Goal: Task Accomplishment & Management: Complete application form

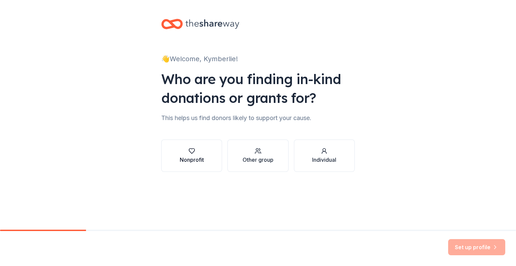
click at [192, 150] on icon "button" at bounding box center [192, 151] width 7 height 7
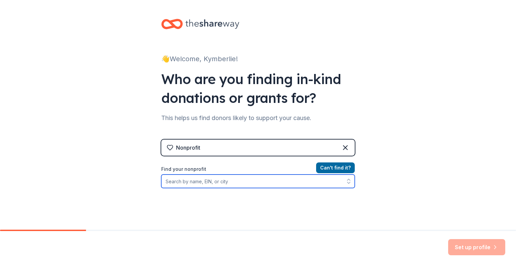
click at [181, 182] on input "Find your nonprofit" at bounding box center [258, 181] width 194 height 13
paste input "EIN [US_EMPLOYER_IDENTIFICATION_NUMBER]"
click at [170, 181] on input "EIN [US_EMPLOYER_IDENTIFICATION_NUMBER]" at bounding box center [258, 181] width 194 height 13
type input "[US_EMPLOYER_IDENTIFICATION_NUMBER]"
click at [229, 183] on input "[US_EMPLOYER_IDENTIFICATION_NUMBER]" at bounding box center [258, 181] width 194 height 13
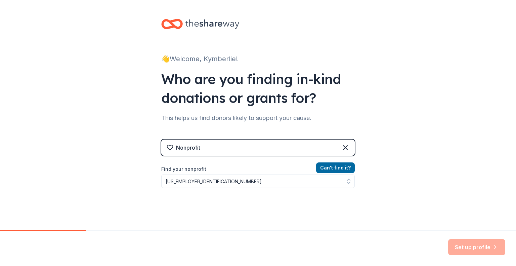
click at [403, 188] on div "👋 Welcome, Kymberlie! Who are you finding in-kind donations or grants for? This…" at bounding box center [258, 143] width 516 height 287
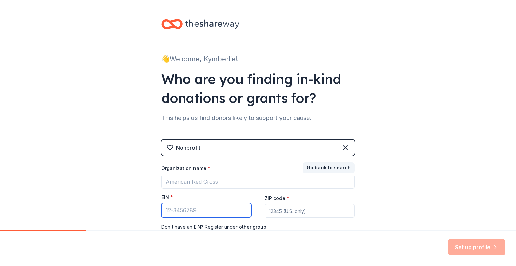
click at [169, 211] on input "EIN *" at bounding box center [206, 210] width 90 height 14
paste input "[US_EMPLOYER_IDENTIFICATION_NUMBER]"
type input "[US_EMPLOYER_IDENTIFICATION_NUMBER]"
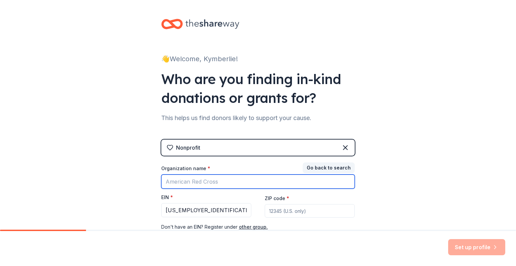
click at [178, 182] on input "Organization name *" at bounding box center [258, 182] width 194 height 14
type input "[GEOGRAPHIC_DATA]"
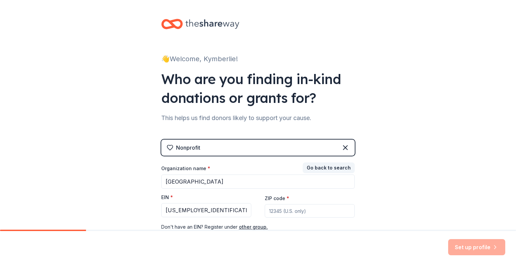
click at [275, 210] on input "ZIP code *" at bounding box center [310, 210] width 90 height 13
type input "30809"
click at [376, 204] on div "👋 Welcome, Kymberlie! Who are you finding in-kind donations or grants for? This…" at bounding box center [258, 138] width 516 height 277
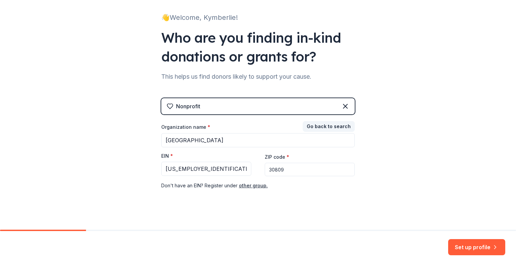
scroll to position [47, 0]
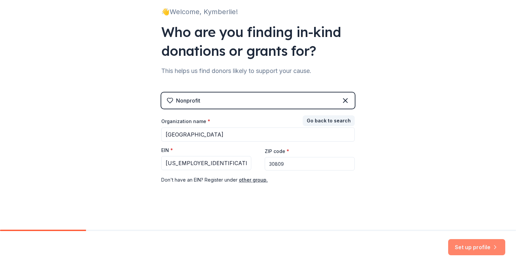
click at [472, 245] on button "Set up profile" at bounding box center [477, 247] width 57 height 16
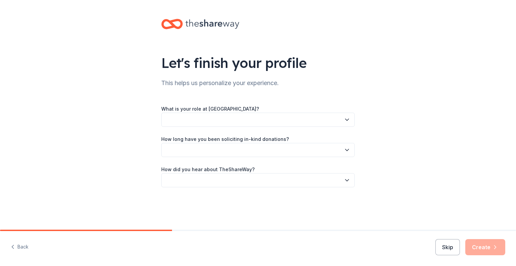
click at [349, 118] on icon "button" at bounding box center [347, 119] width 7 height 7
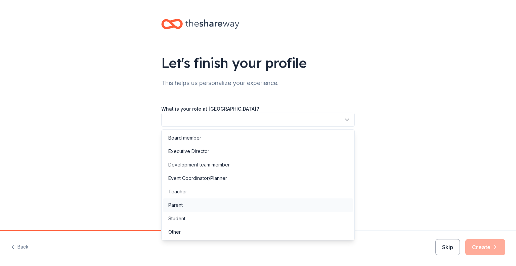
click at [177, 206] on div "Parent" at bounding box center [175, 205] width 14 height 8
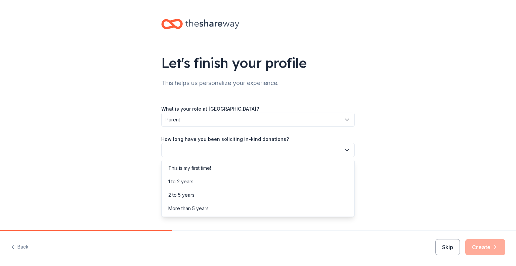
click at [178, 151] on button "button" at bounding box center [258, 150] width 194 height 14
click at [189, 168] on div "This is my first time!" at bounding box center [189, 168] width 43 height 8
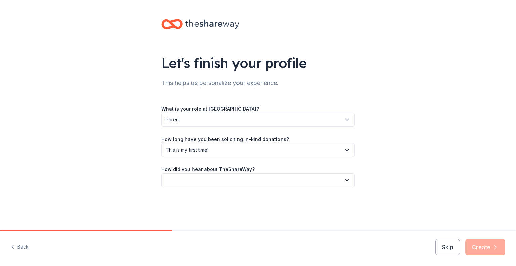
click at [347, 178] on icon "button" at bounding box center [347, 180] width 7 height 7
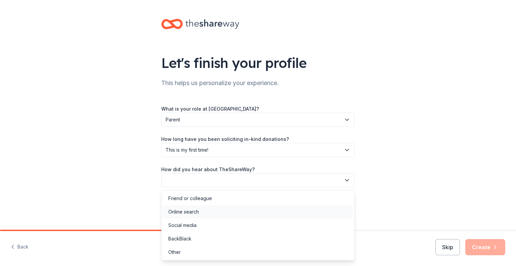
click at [202, 209] on div "Online search" at bounding box center [258, 211] width 190 height 13
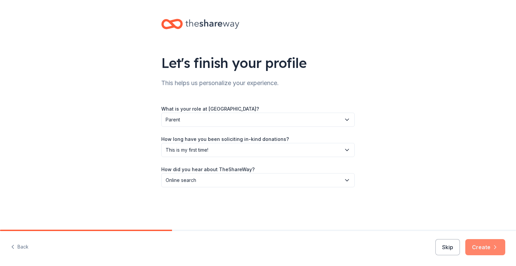
click at [491, 248] on button "Create" at bounding box center [486, 247] width 40 height 16
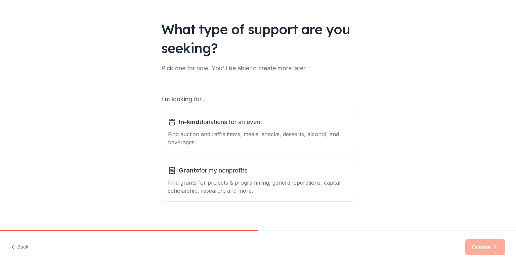
scroll to position [42, 0]
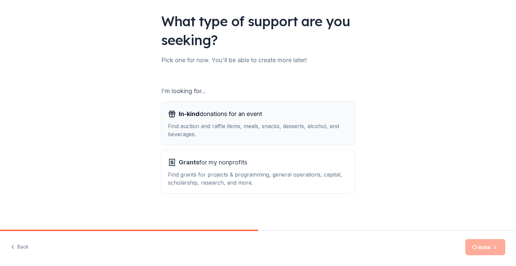
click at [217, 122] on div "Find auction and raffle items, meals, snacks, desserts, alcohol, and beverages." at bounding box center [258, 130] width 180 height 16
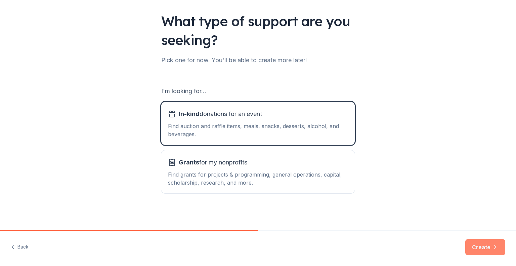
click at [490, 244] on button "Create" at bounding box center [486, 247] width 40 height 16
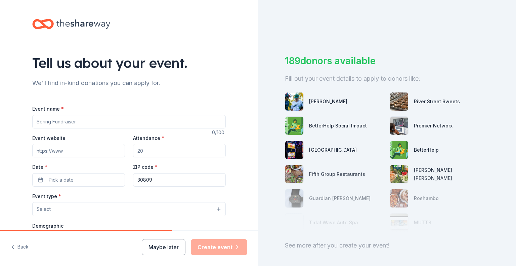
click at [41, 123] on input "Event name *" at bounding box center [129, 121] width 194 height 13
paste input "7th Annual Online Auction"
drag, startPoint x: 92, startPoint y: 121, endPoint x: 58, endPoint y: 123, distance: 34.3
click at [58, 123] on input "7th Annual Online Auction [PERSON_NAME] [PERSON_NAME] Jamboree" at bounding box center [129, 121] width 194 height 13
click at [125, 123] on input "7th Annual [PERSON_NAME] [PERSON_NAME] Jamboree" at bounding box center [129, 121] width 194 height 13
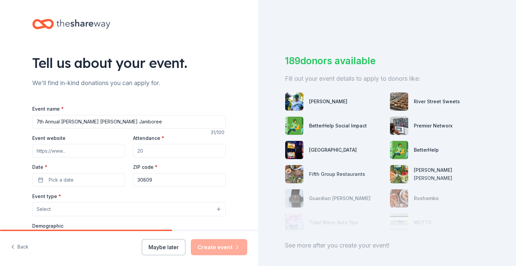
type input "7th Annual [PERSON_NAME] [PERSON_NAME] Jamboree"
click at [144, 152] on input "Attendance *" at bounding box center [179, 150] width 93 height 13
type input "300"
click at [39, 150] on input "Event website" at bounding box center [78, 150] width 93 height 13
paste input "[DOMAIN_NAME]/RREauction"
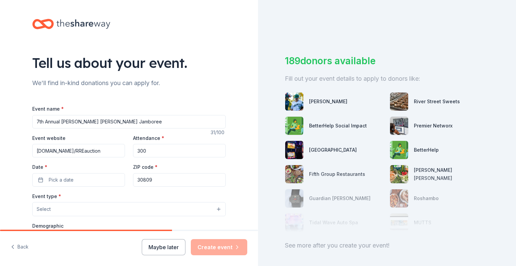
type input "[DOMAIN_NAME]/RREauction"
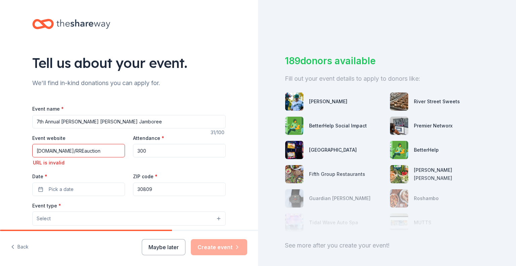
drag, startPoint x: 111, startPoint y: 153, endPoint x: 33, endPoint y: 152, distance: 78.0
click at [33, 152] on input "[DOMAIN_NAME]/RREauction" at bounding box center [78, 150] width 93 height 13
paste input "Visit [DOMAIN_NAME]/RREauction"
type input "Visit [DOMAIN_NAME]/RREauction"
drag, startPoint x: 114, startPoint y: 151, endPoint x: 28, endPoint y: 151, distance: 85.4
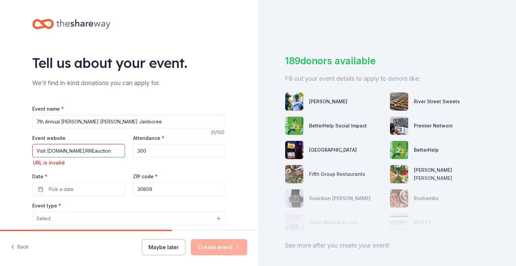
click at [28, 151] on div "Tell us about your event. We'll find in-kind donations you can apply for. Event…" at bounding box center [129, 228] width 215 height 457
paste input "[URL][DOMAIN_NAME]"
type input "h"
click at [46, 151] on input "Event website" at bounding box center [78, 150] width 93 height 13
paste input "[DOMAIN_NAME]/RREauction"
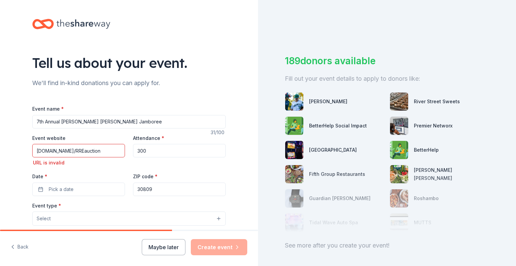
type input "[DOMAIN_NAME]/RREauction"
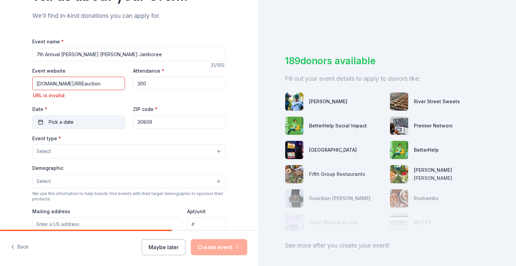
click at [69, 123] on span "Pick a date" at bounding box center [61, 122] width 25 height 8
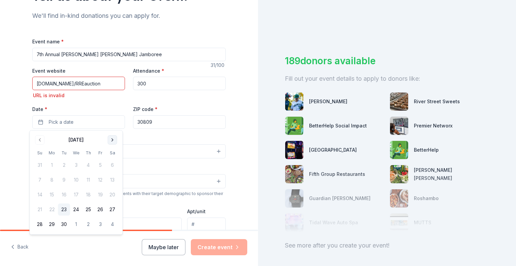
click at [113, 140] on button "Go to next month" at bounding box center [112, 139] width 9 height 9
click at [100, 207] on button "24" at bounding box center [100, 209] width 12 height 12
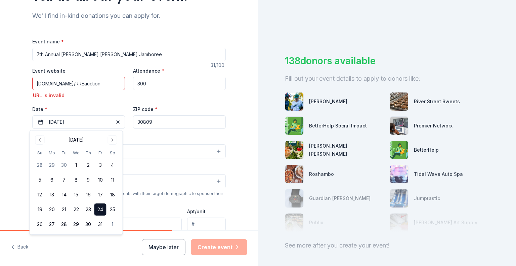
click at [150, 138] on div "Event type * Select" at bounding box center [129, 146] width 194 height 25
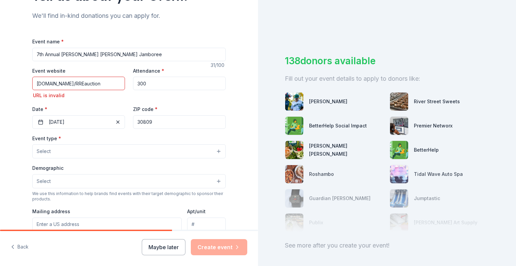
click at [215, 151] on button "Select" at bounding box center [129, 151] width 194 height 14
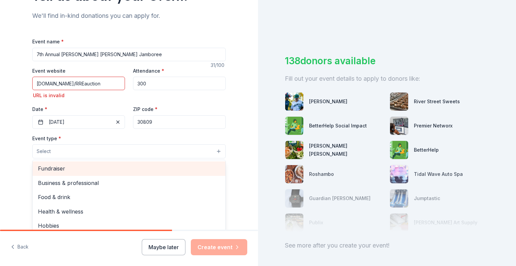
click at [55, 168] on span "Fundraiser" at bounding box center [129, 168] width 182 height 9
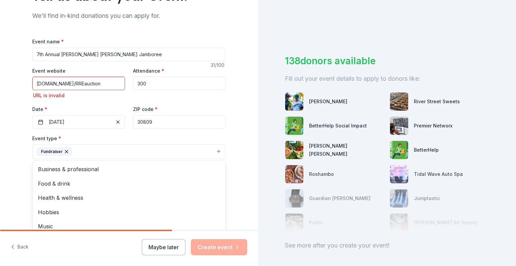
click at [227, 135] on div "Tell us about your event. We'll find in-kind donations you can apply for. Event…" at bounding box center [129, 162] width 215 height 458
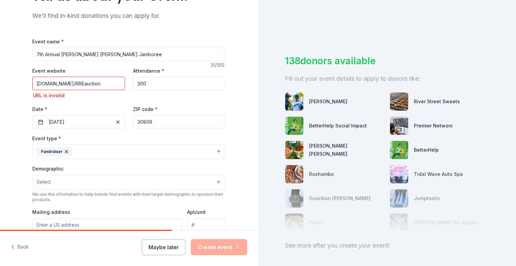
scroll to position [101, 0]
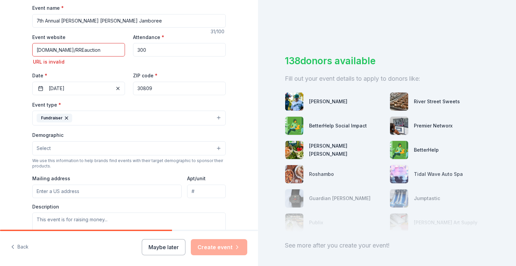
click at [47, 149] on span "Select" at bounding box center [44, 148] width 14 height 8
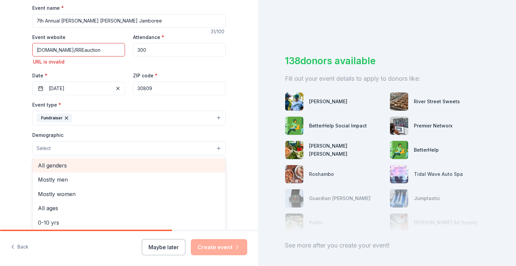
click at [56, 167] on span "All genders" at bounding box center [129, 165] width 182 height 9
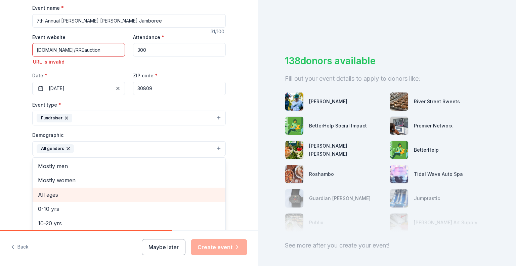
click at [50, 194] on span "All ages" at bounding box center [129, 194] width 182 height 9
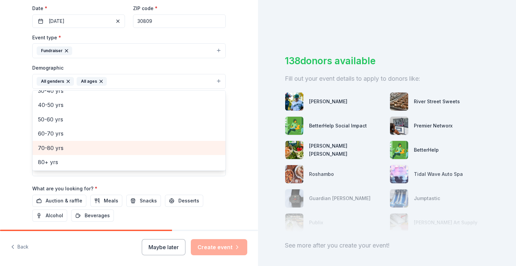
scroll to position [0, 0]
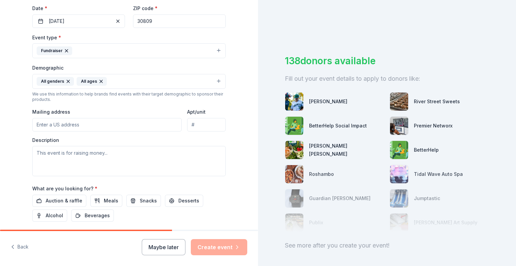
click at [113, 79] on button "All genders All ages" at bounding box center [129, 81] width 194 height 15
click at [51, 202] on span "Auction & raffle" at bounding box center [64, 201] width 37 height 8
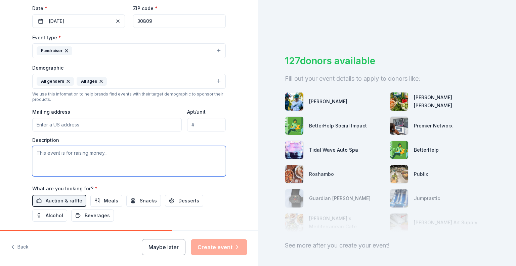
click at [41, 158] on textarea at bounding box center [129, 161] width 194 height 30
paste textarea "This year, auction proceeds will help us: ● Purchase student Chromebooks ● Enha…"
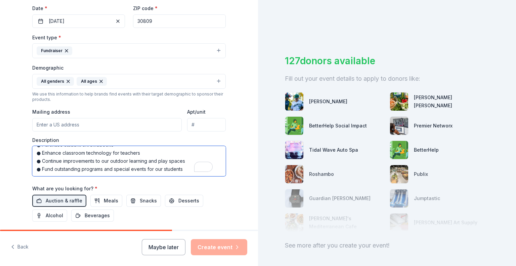
type textarea "This year, auction proceeds will help us: ● Purchase student Chromebooks ● Enha…"
click at [41, 126] on input "Mailing address" at bounding box center [107, 124] width 150 height 13
paste input "[EMAIL_ADDRESS][DOMAIN_NAME]"
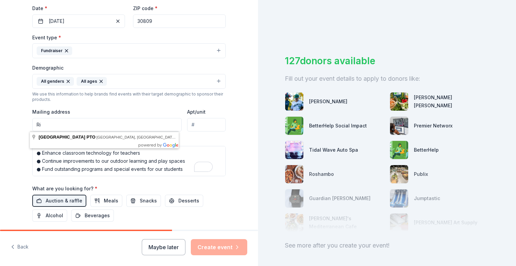
type input "R"
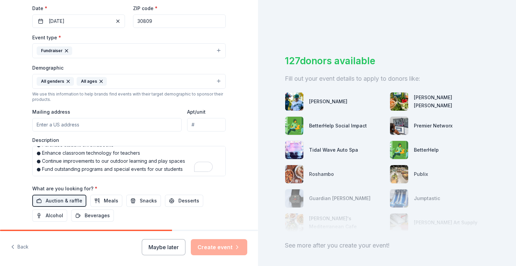
click at [43, 126] on input "Mailing address" at bounding box center [107, 124] width 150 height 13
paste input "[STREET_ADDRESS][PERSON_NAME] Phone: [PHONE_NUMBER]"
type input "[STREET_ADDRESS][PERSON_NAME]"
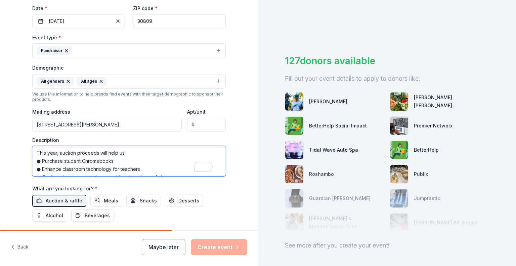
scroll to position [134, 0]
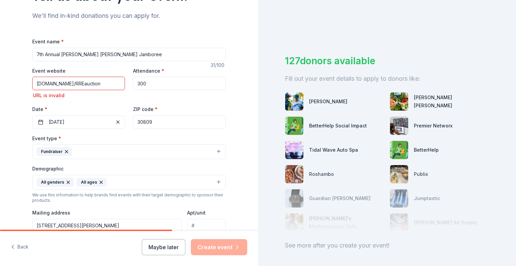
click at [103, 83] on input "[DOMAIN_NAME]/RREauction" at bounding box center [78, 83] width 93 height 13
type input "[DOMAIN_NAME]/[DOMAIN_NAME]"
click at [109, 99] on div "URL is invalid" at bounding box center [78, 95] width 93 height 8
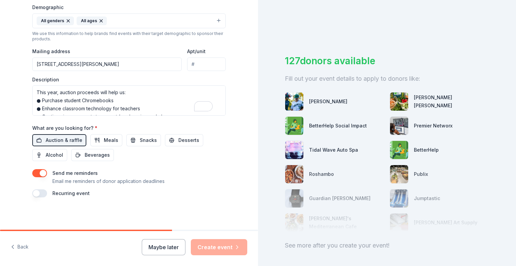
click at [197, 67] on input "Apt/unit" at bounding box center [206, 63] width 39 height 13
type input "1"
click at [239, 91] on div "Tell us about your event. We'll find in-kind donations you can apply for. Event…" at bounding box center [129, 0] width 258 height 458
drag, startPoint x: 107, startPoint y: 229, endPoint x: 151, endPoint y: 225, distance: 43.6
click at [151, 225] on div "Tell us about your event. We'll find in-kind donations you can apply for. Event…" at bounding box center [129, 0] width 215 height 458
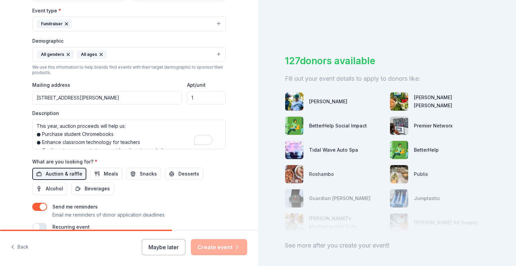
click at [67, 172] on span "Auction & raffle" at bounding box center [64, 174] width 37 height 8
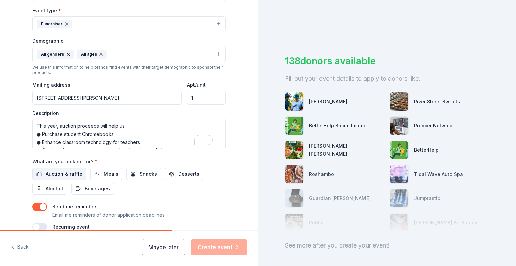
click at [67, 172] on span "Auction & raffle" at bounding box center [64, 174] width 37 height 8
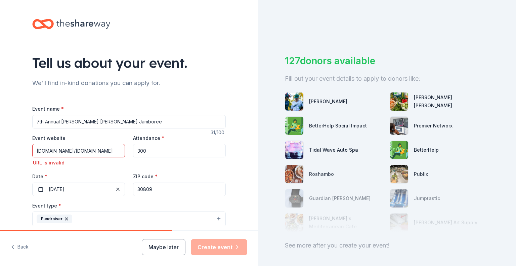
drag, startPoint x: 118, startPoint y: 152, endPoint x: 29, endPoint y: 156, distance: 89.5
click at [29, 156] on div "Tell us about your event. We'll find in-kind donations you can apply for. Event…" at bounding box center [129, 229] width 215 height 458
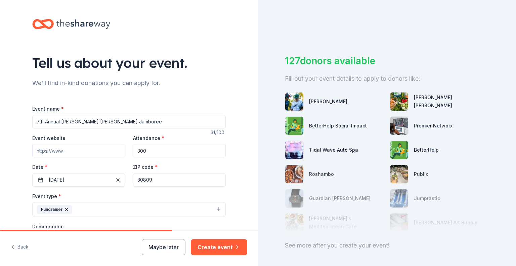
click at [46, 150] on input "Event website" at bounding box center [78, 150] width 93 height 13
paste input "[URL][DOMAIN_NAME]"
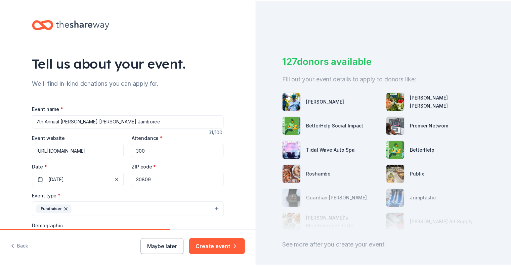
scroll to position [0, 0]
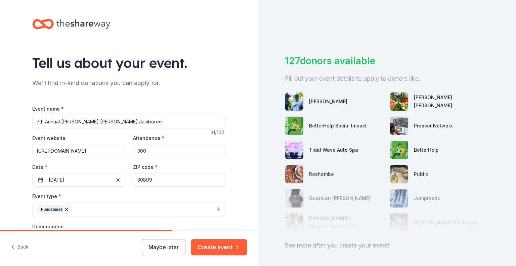
type input "[URL][DOMAIN_NAME]"
click at [71, 167] on label "Date *" at bounding box center [78, 167] width 93 height 7
click at [71, 173] on button "[DATE]" at bounding box center [78, 179] width 93 height 13
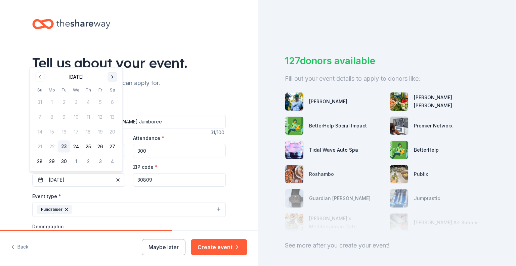
click at [113, 76] on button "Go to next month" at bounding box center [112, 76] width 9 height 9
click at [101, 159] on button "31" at bounding box center [100, 161] width 12 height 12
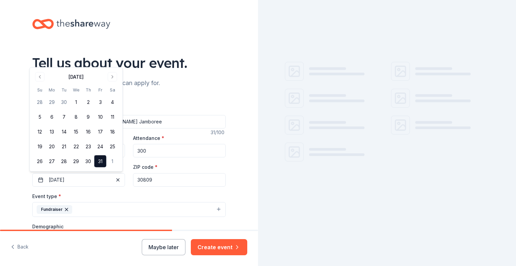
click at [114, 193] on div "Event type * Fundraiser" at bounding box center [129, 204] width 194 height 25
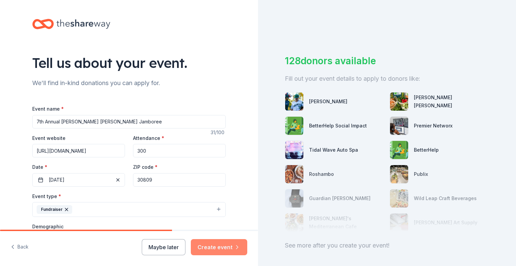
click at [219, 247] on button "Create event" at bounding box center [219, 247] width 56 height 16
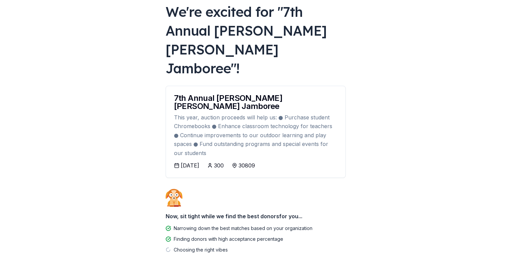
scroll to position [46, 0]
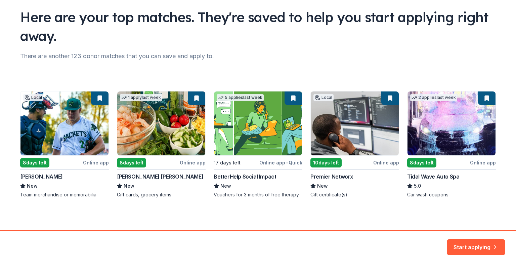
scroll to position [46, 0]
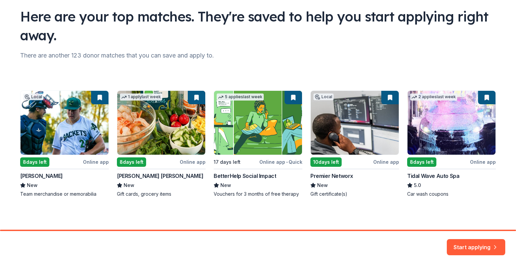
click at [156, 136] on div "Local 8 days left Online app Augusta GreenJackets New Team merchandise or memor…" at bounding box center [258, 143] width 476 height 107
click at [151, 113] on div "Local 8 days left Online app Augusta GreenJackets New Team merchandise or memor…" at bounding box center [258, 143] width 476 height 107
click at [132, 162] on div "Local 8 days left Online app Augusta GreenJackets New Team merchandise or memor…" at bounding box center [258, 143] width 476 height 107
click at [134, 194] on div "Local 8 days left Online app Augusta GreenJackets New Team merchandise or memor…" at bounding box center [258, 143] width 476 height 107
click at [473, 247] on button "Start applying" at bounding box center [476, 243] width 59 height 16
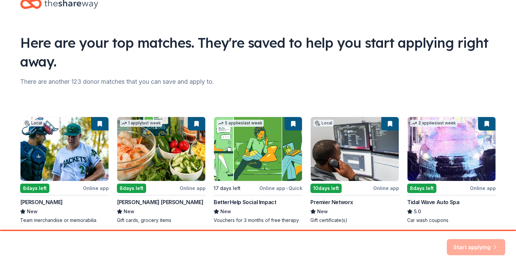
scroll to position [0, 0]
